Goal: Manage account settings

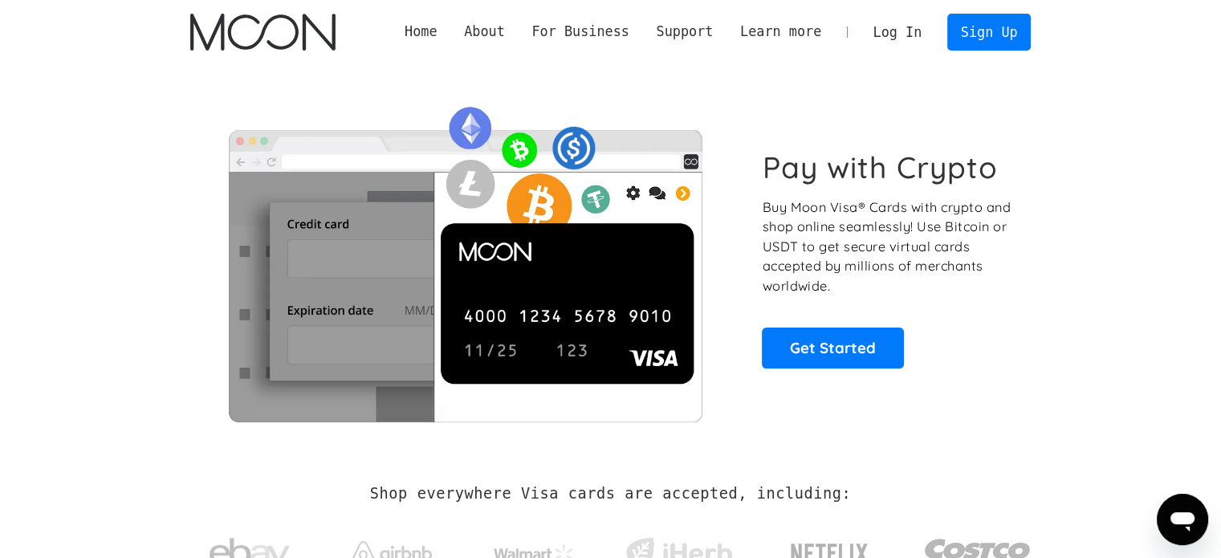
click at [903, 34] on link "Log In" at bounding box center [897, 31] width 75 height 35
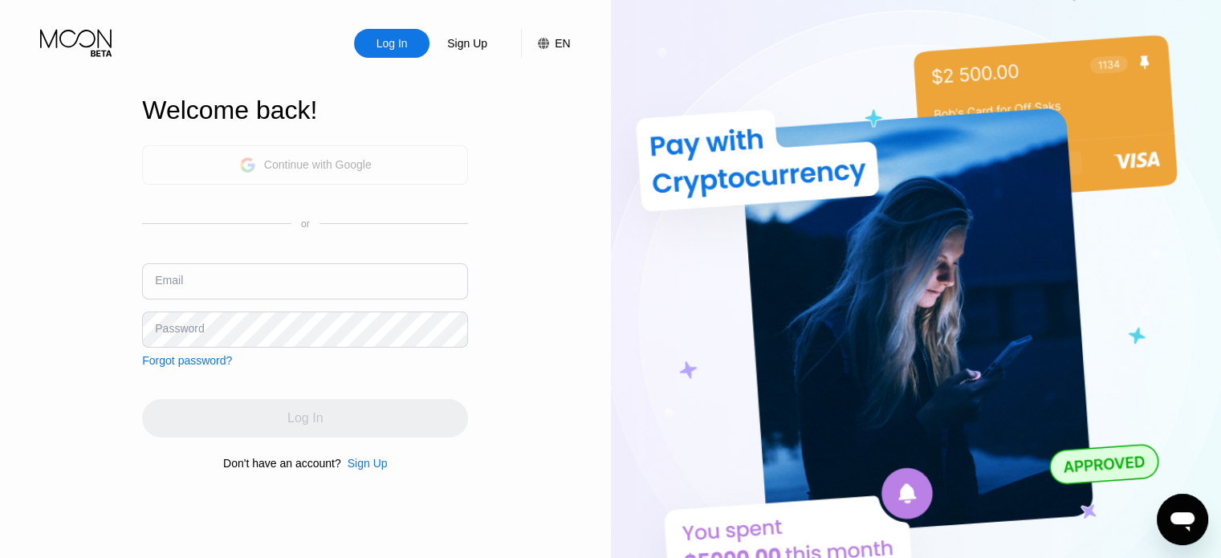
click at [330, 169] on div "Continue with Google" at bounding box center [318, 164] width 108 height 13
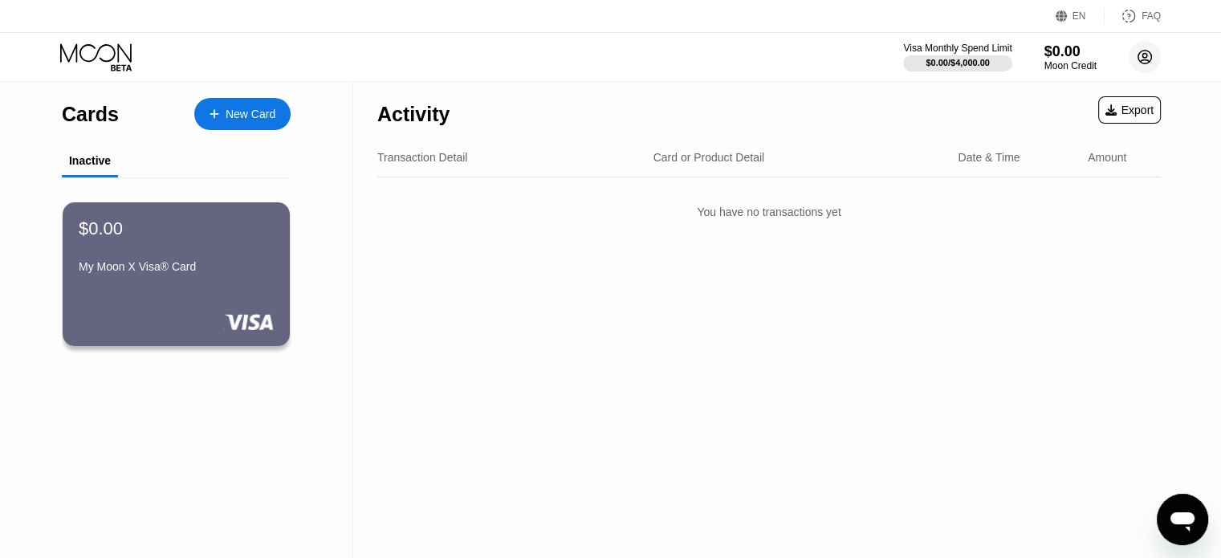
click at [1148, 62] on icon at bounding box center [1146, 58] width 14 height 14
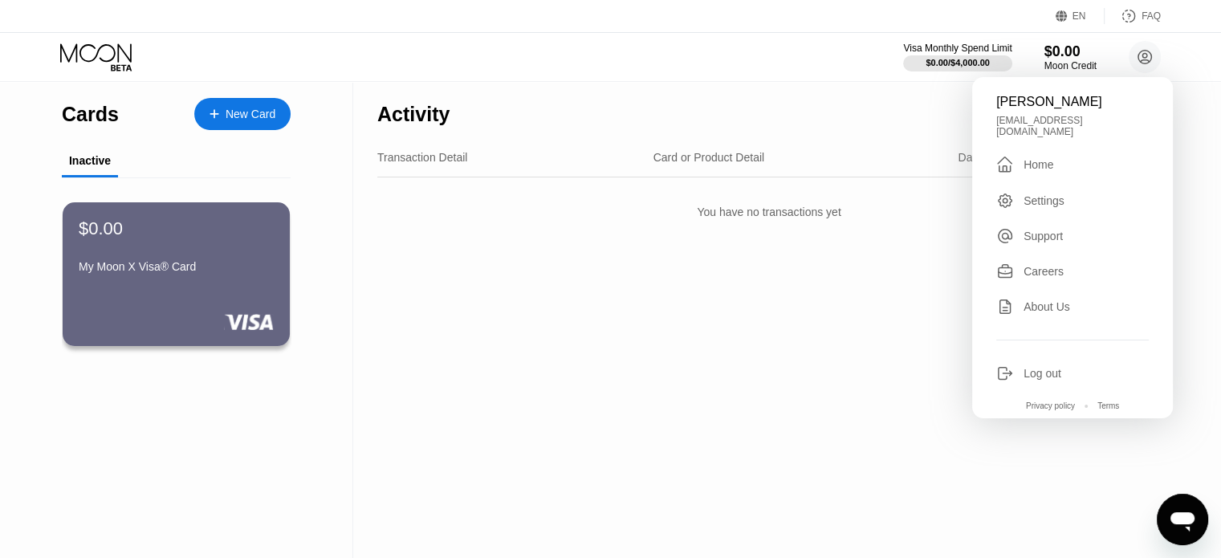
click at [1063, 368] on div "Log out" at bounding box center [1073, 374] width 153 height 18
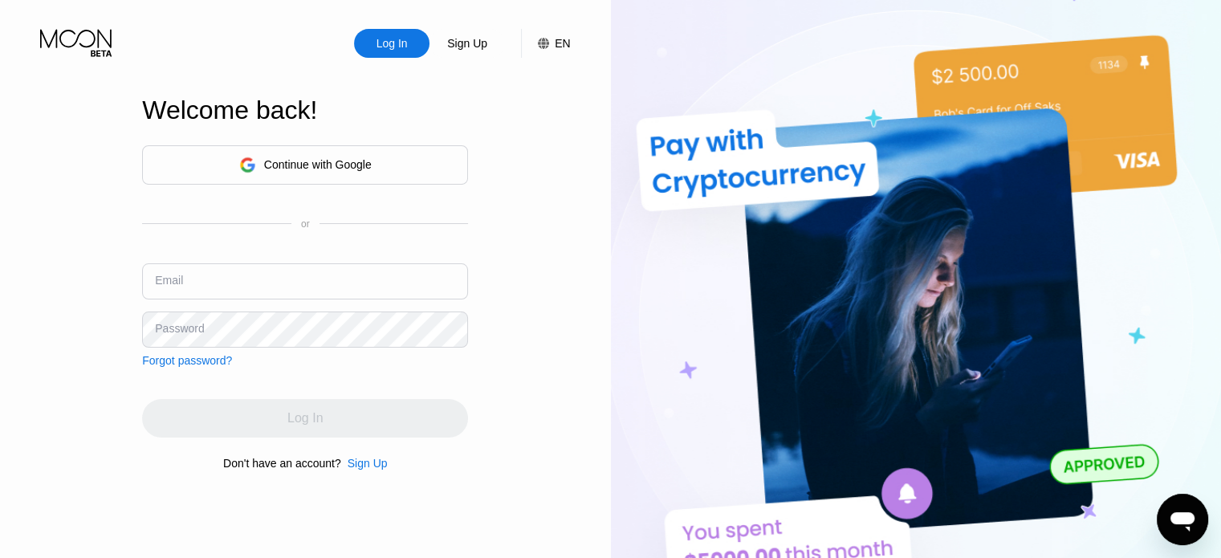
click at [374, 470] on div "Sign Up" at bounding box center [368, 463] width 40 height 13
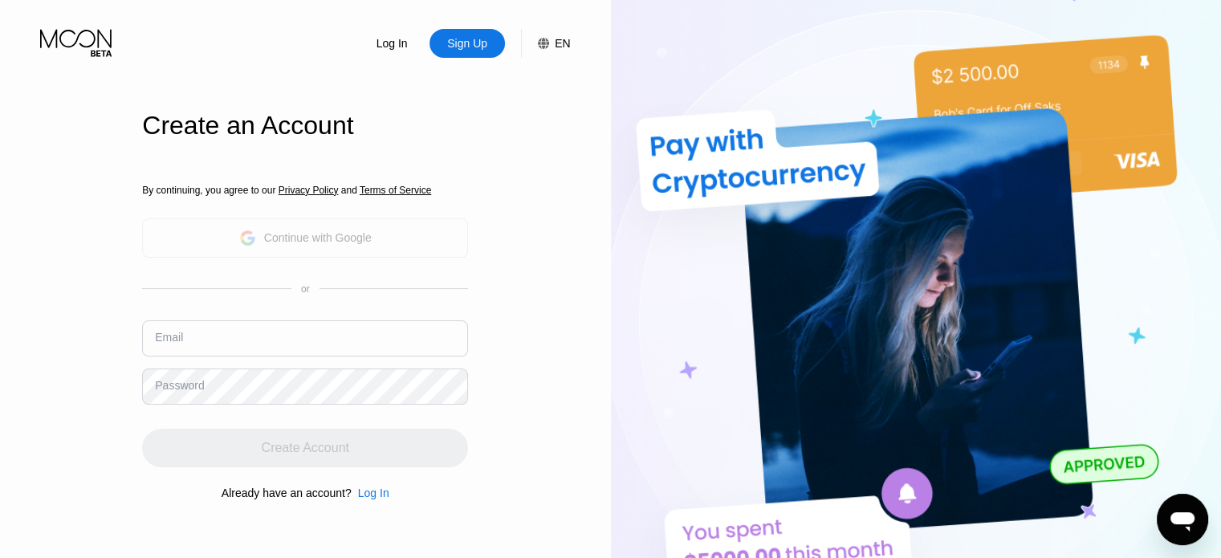
click at [364, 240] on div "Continue with Google" at bounding box center [318, 237] width 108 height 13
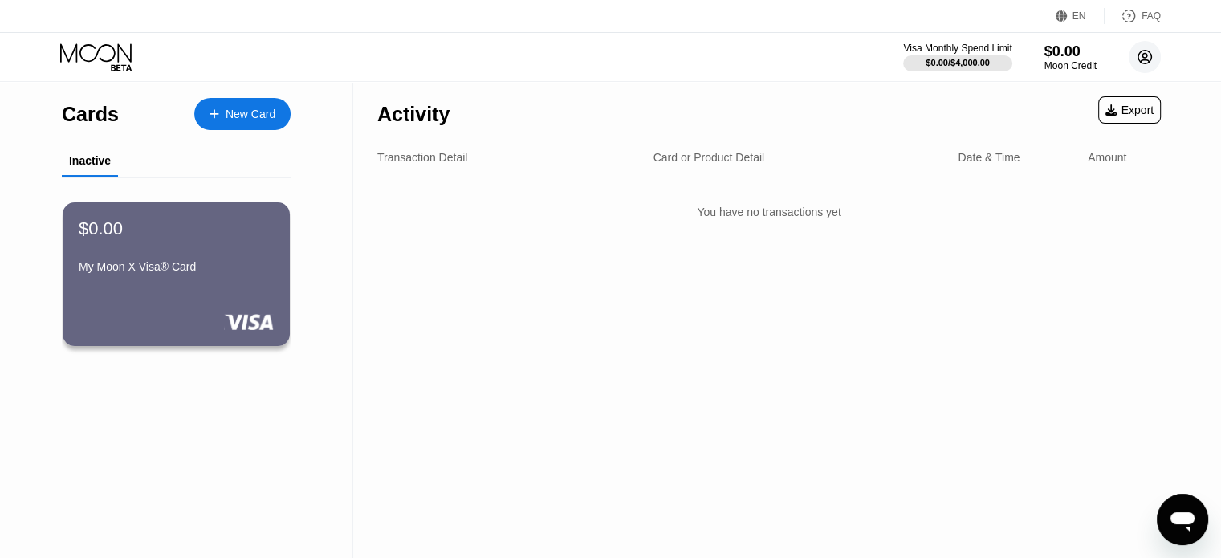
click at [1148, 57] on circle at bounding box center [1145, 57] width 32 height 32
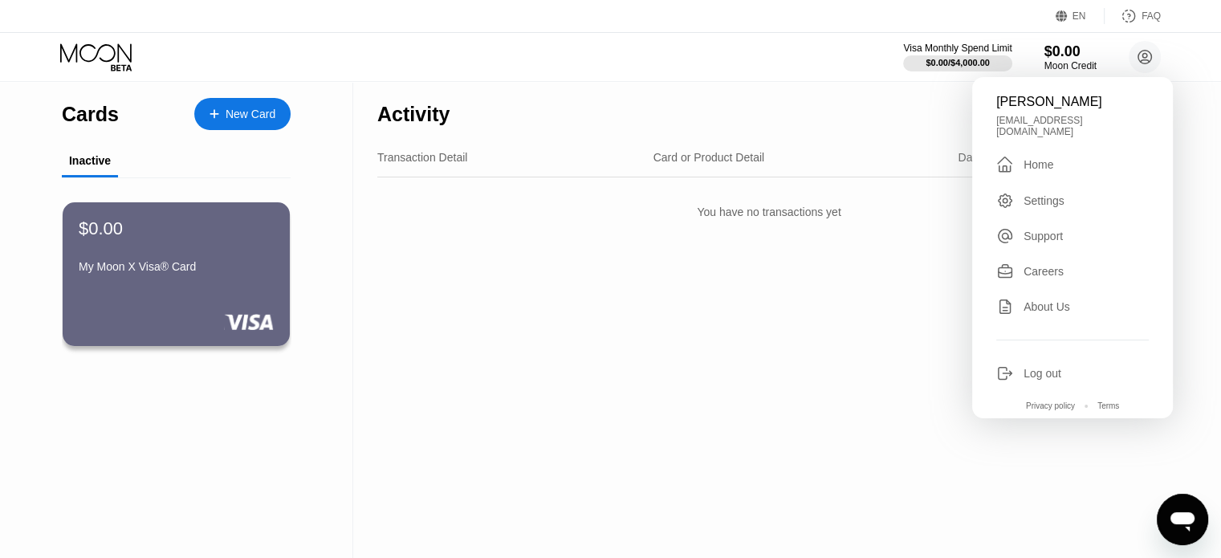
click at [1050, 367] on div "Log out" at bounding box center [1043, 373] width 38 height 13
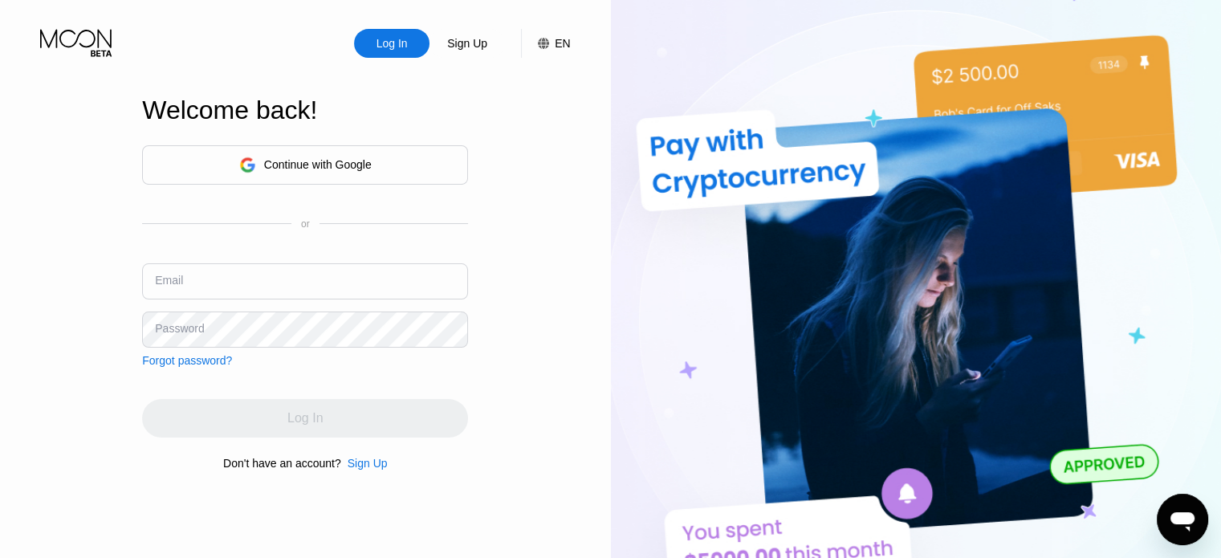
click at [361, 161] on div "Continue with Google" at bounding box center [318, 164] width 108 height 13
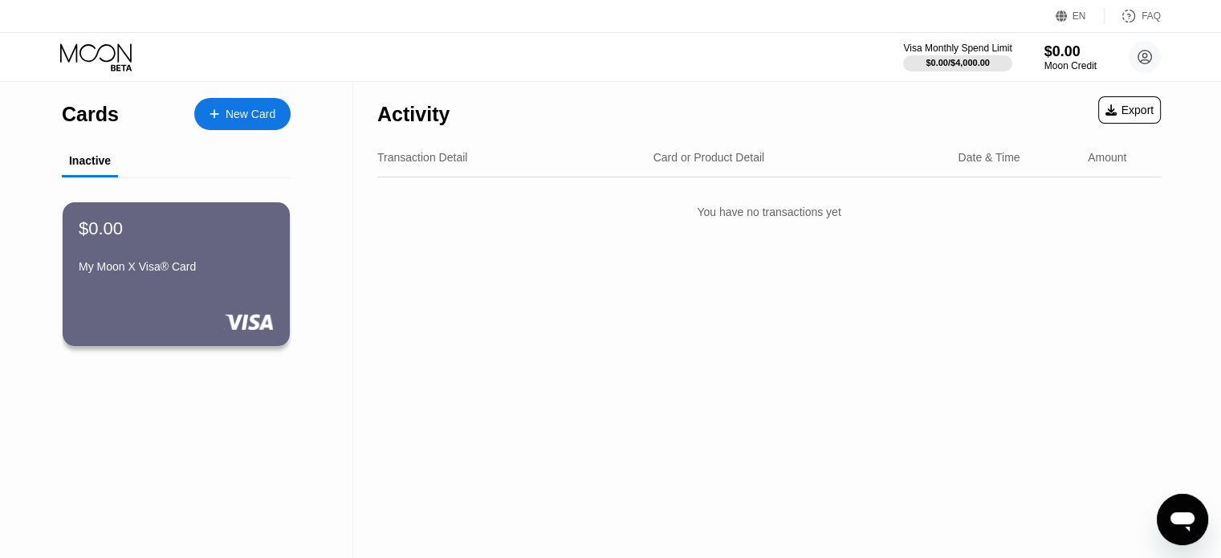
click at [1163, 58] on div "Visa Monthly Spend Limit $0.00 / $4,000.00 $0.00 Moon Credit Fereydoon Emami da…" at bounding box center [610, 57] width 1221 height 48
click at [1144, 58] on circle at bounding box center [1145, 57] width 32 height 32
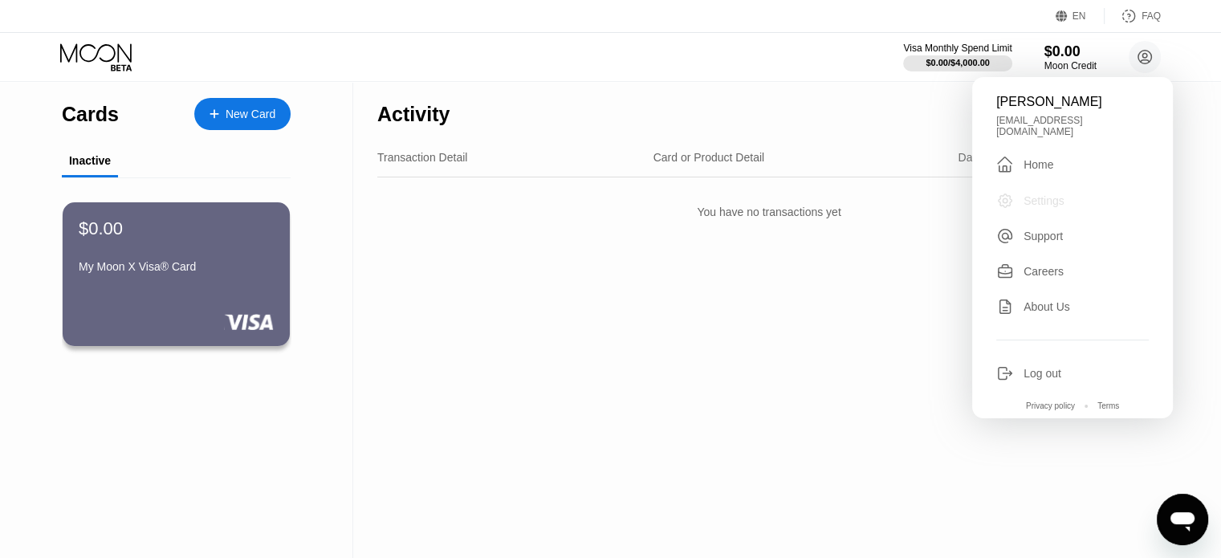
click at [1062, 194] on div "Settings" at bounding box center [1044, 200] width 41 height 13
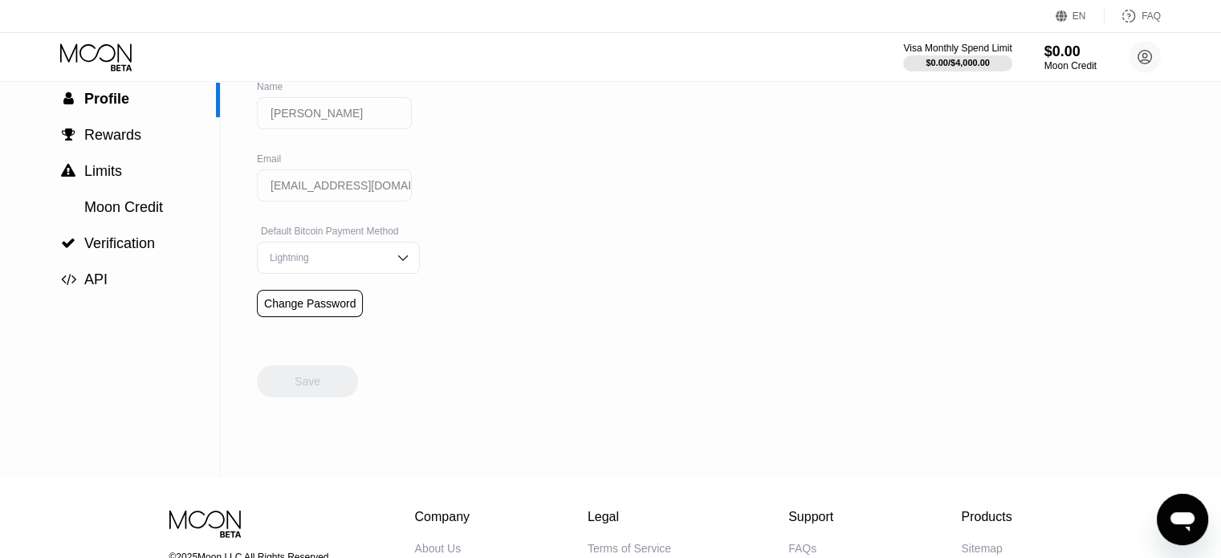
scroll to position [80, 0]
click at [87, 92] on span "Profile" at bounding box center [106, 99] width 45 height 16
click at [85, 179] on span "Limits" at bounding box center [103, 171] width 38 height 16
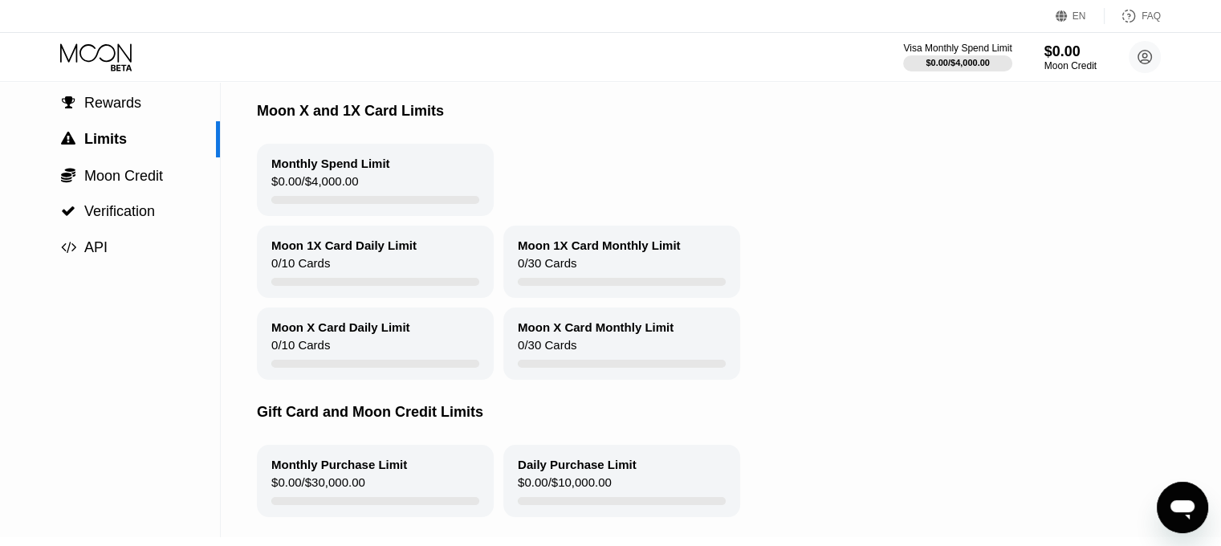
scroll to position [60, 0]
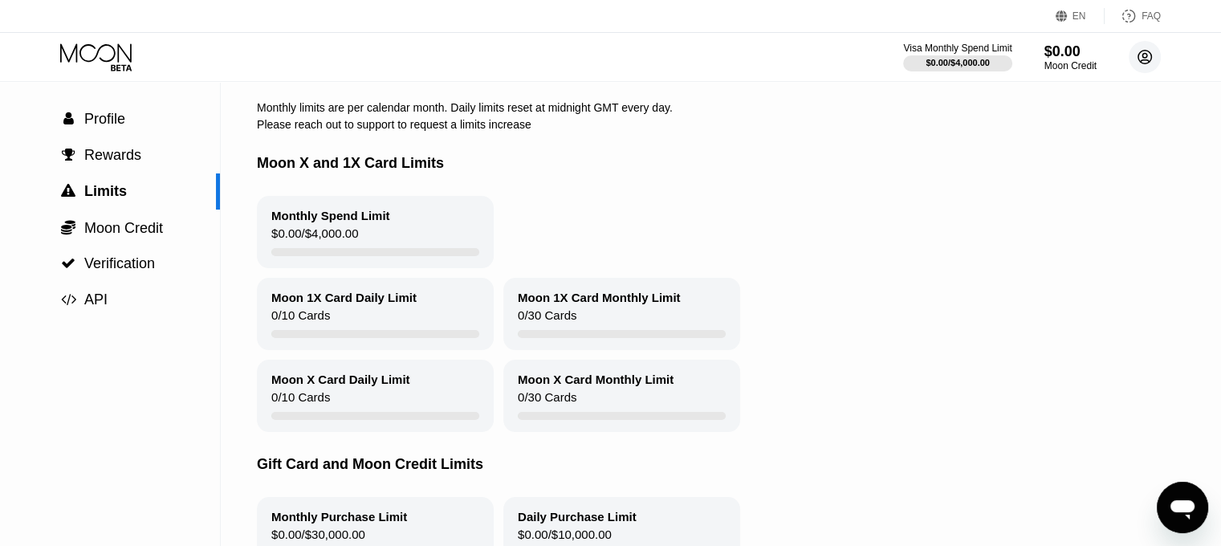
click at [1153, 63] on circle at bounding box center [1145, 57] width 32 height 32
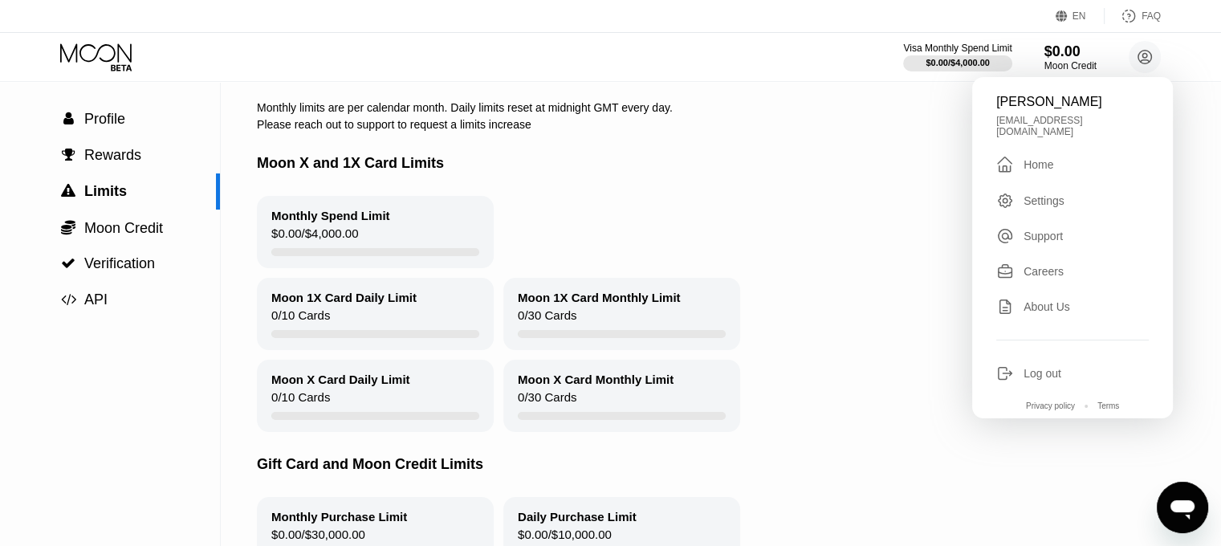
click at [1060, 367] on div "Log out" at bounding box center [1043, 373] width 38 height 13
